Goal: Information Seeking & Learning: Learn about a topic

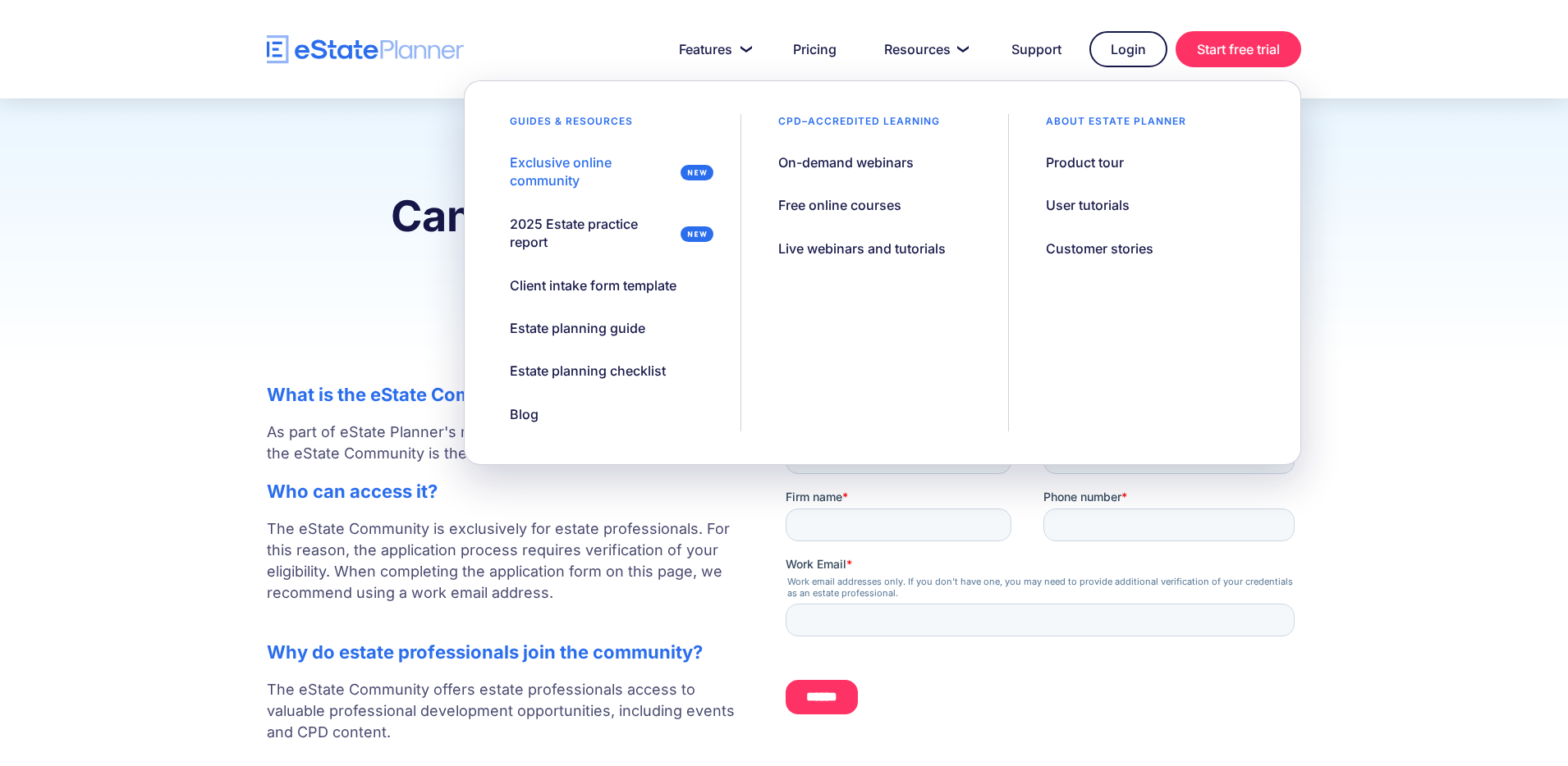
click at [623, 171] on div "Exclusive online community" at bounding box center [592, 172] width 165 height 37
click at [918, 57] on link "Resources" at bounding box center [924, 50] width 119 height 33
click at [553, 238] on div "2025 Estate practice report" at bounding box center [592, 234] width 165 height 37
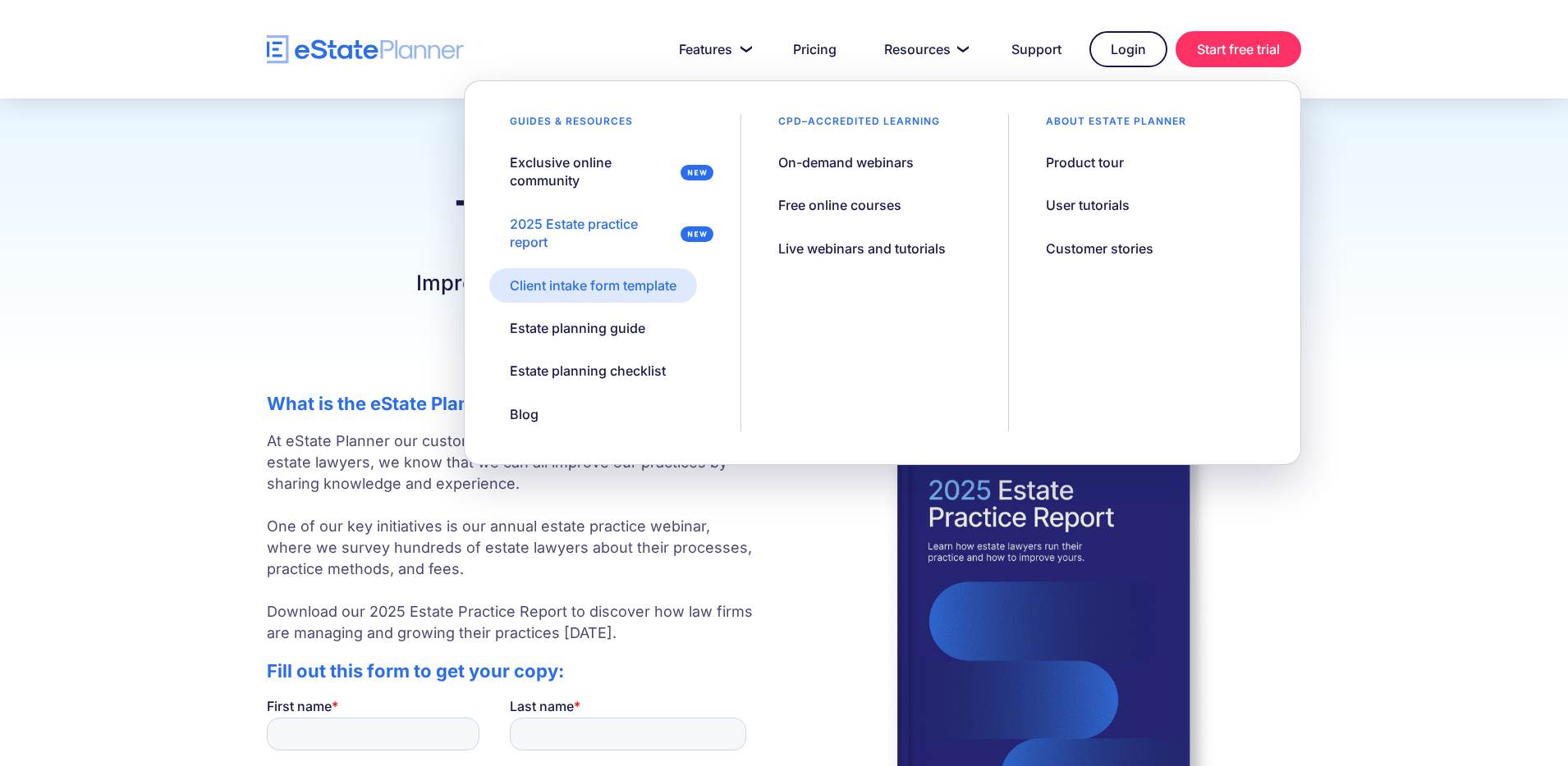
click at [534, 285] on div "Client intake form template" at bounding box center [593, 286] width 166 height 18
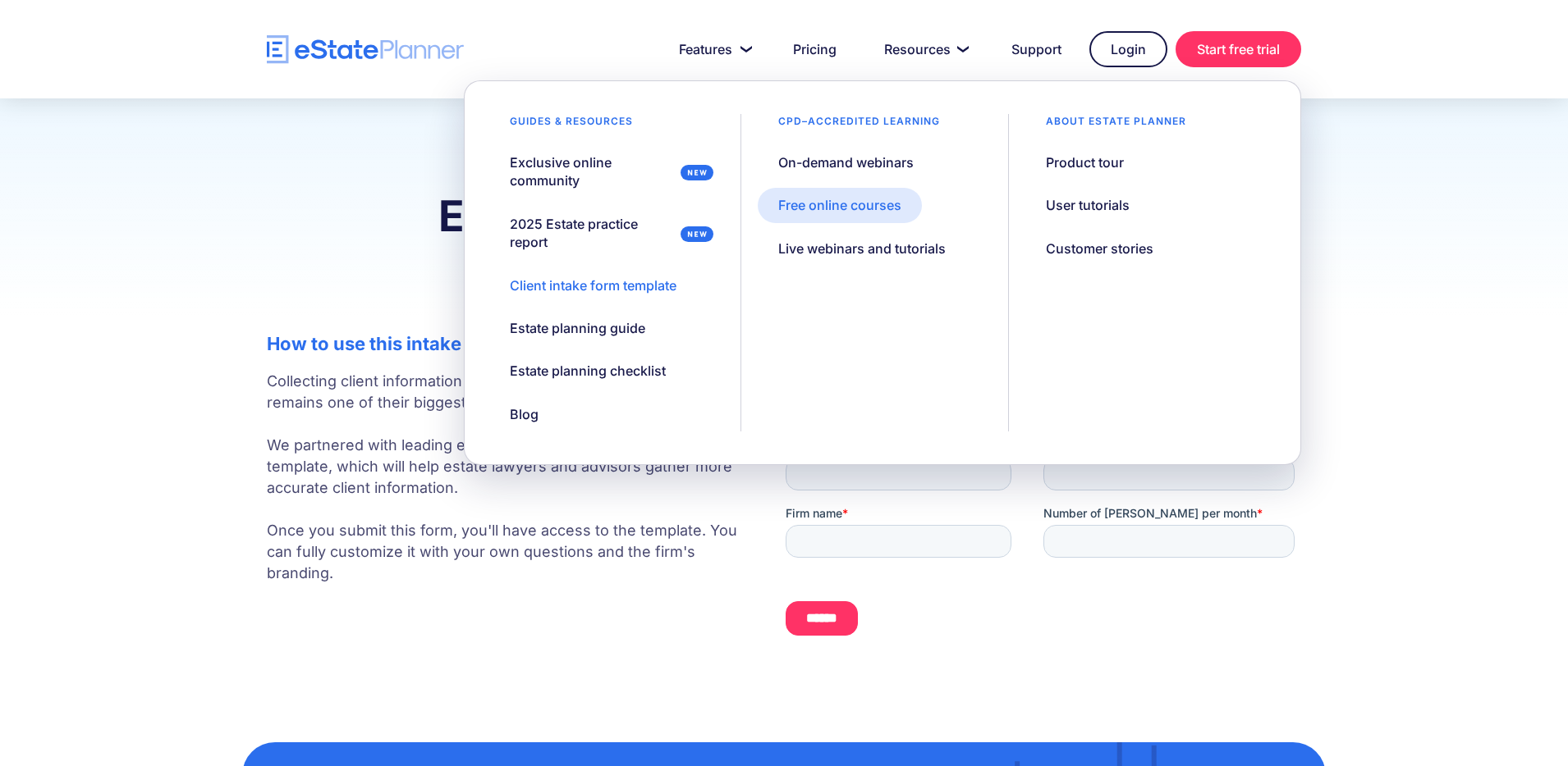
click at [889, 208] on div "Free online courses" at bounding box center [839, 205] width 123 height 18
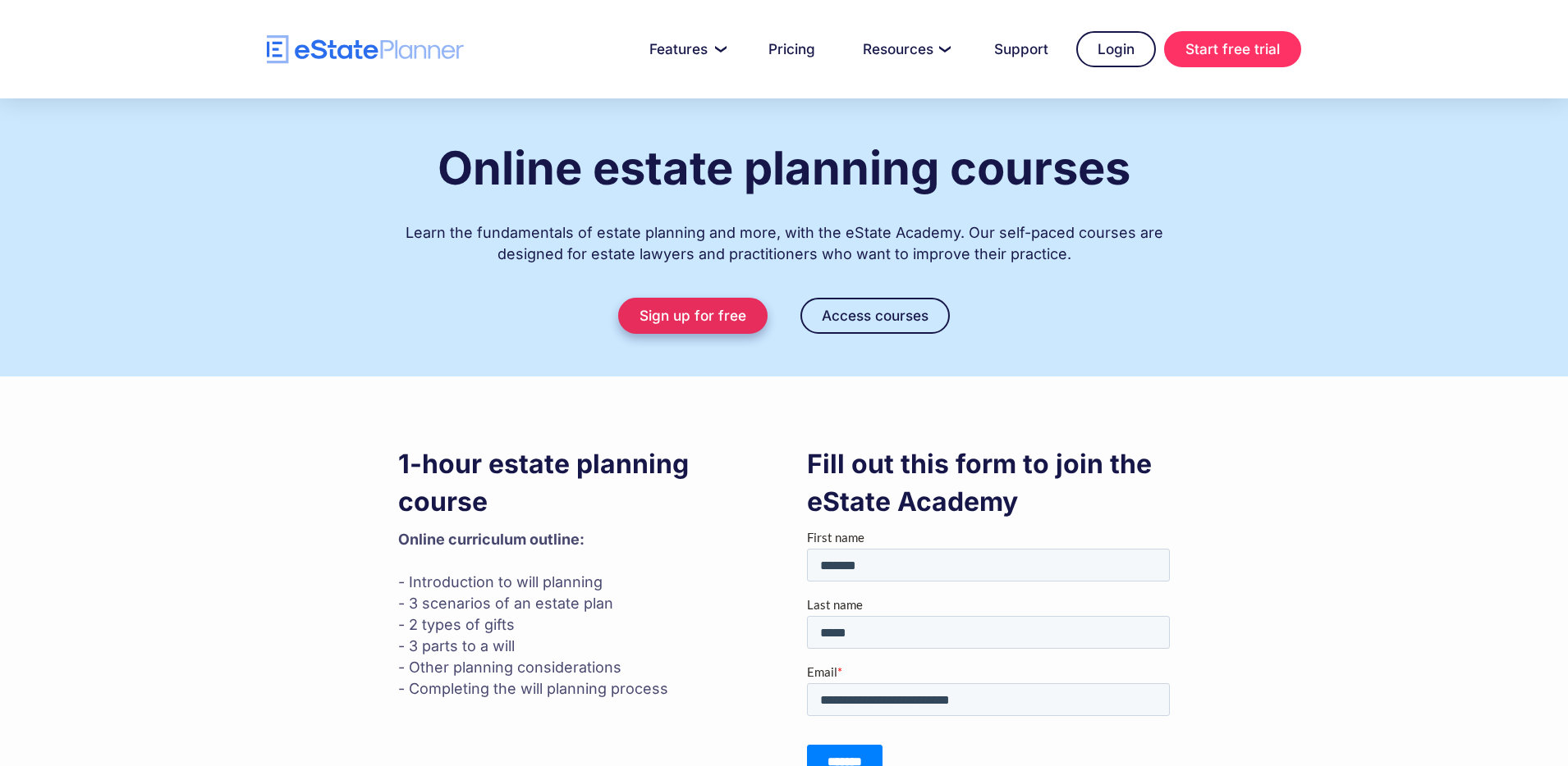
click at [739, 307] on link "Sign up for free" at bounding box center [693, 315] width 150 height 36
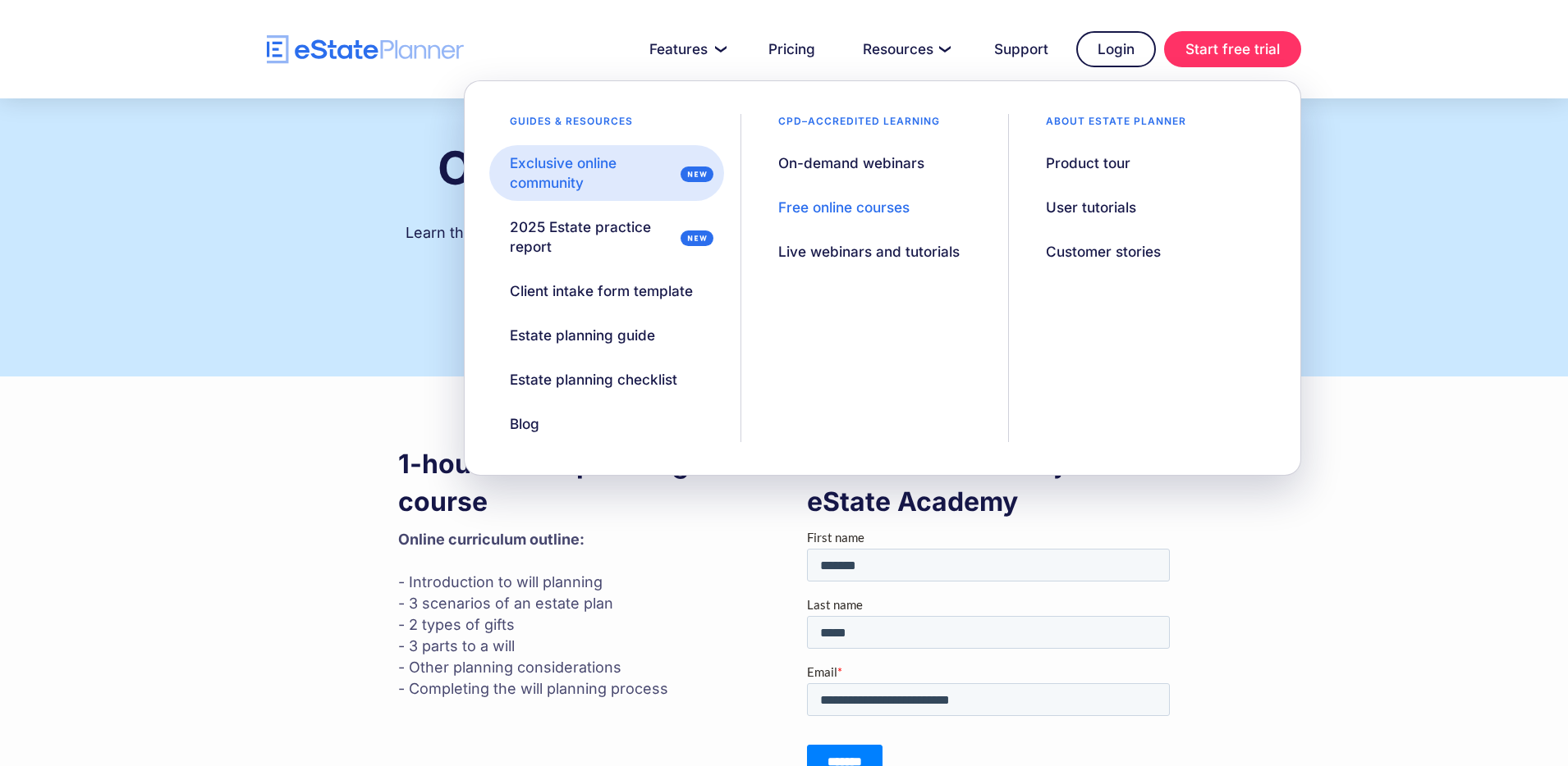
click at [606, 152] on link "Exclusive online community" at bounding box center [606, 173] width 234 height 55
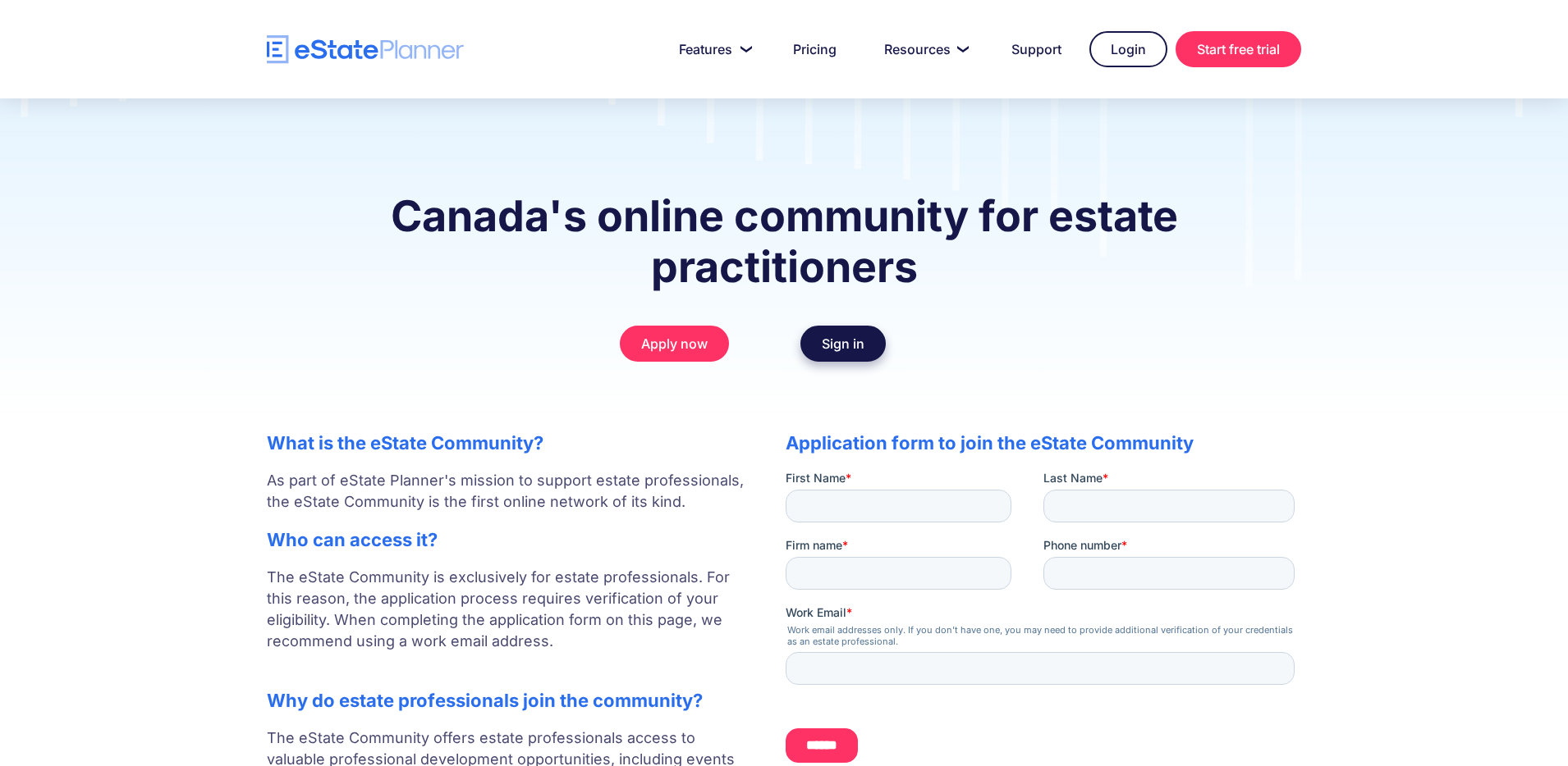
click at [830, 348] on link "Sign in" at bounding box center [843, 344] width 85 height 36
click at [707, 341] on link "Apply now" at bounding box center [674, 344] width 109 height 36
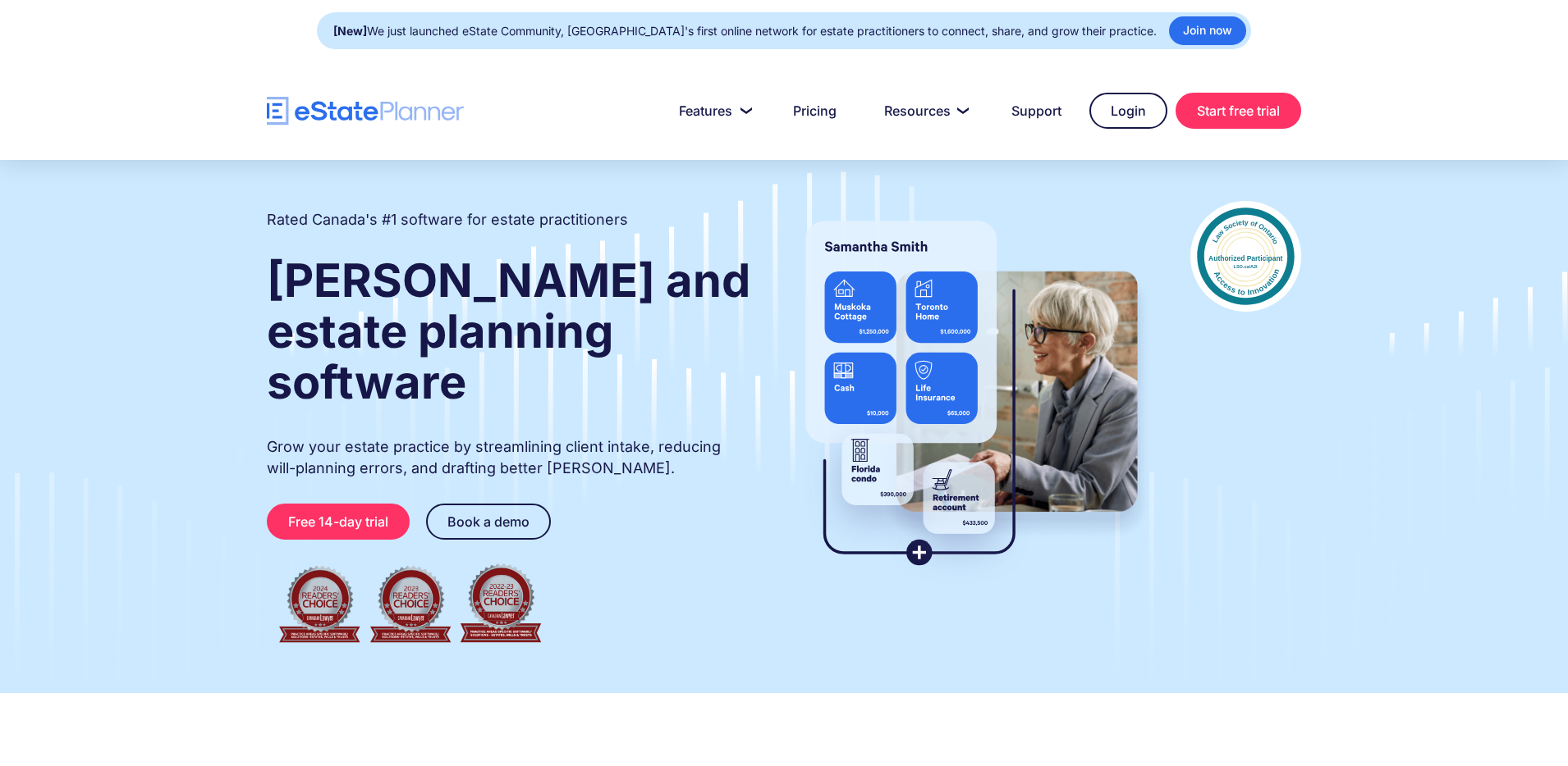
click at [1414, 67] on div at bounding box center [784, 111] width 1568 height 99
